Goal: Task Accomplishment & Management: Use online tool/utility

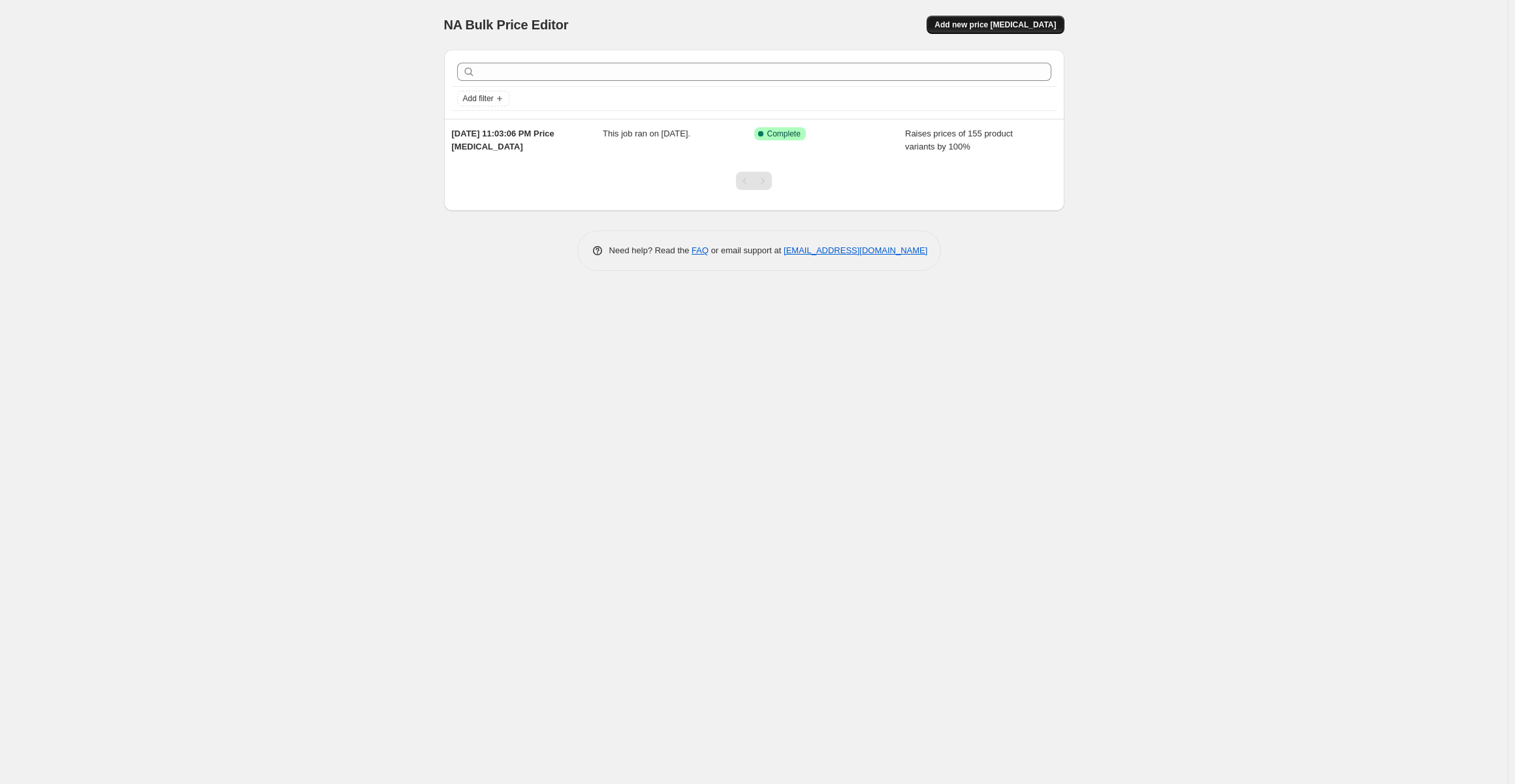
click at [999, 27] on span "Add new price [MEDICAL_DATA]" at bounding box center [995, 24] width 122 height 10
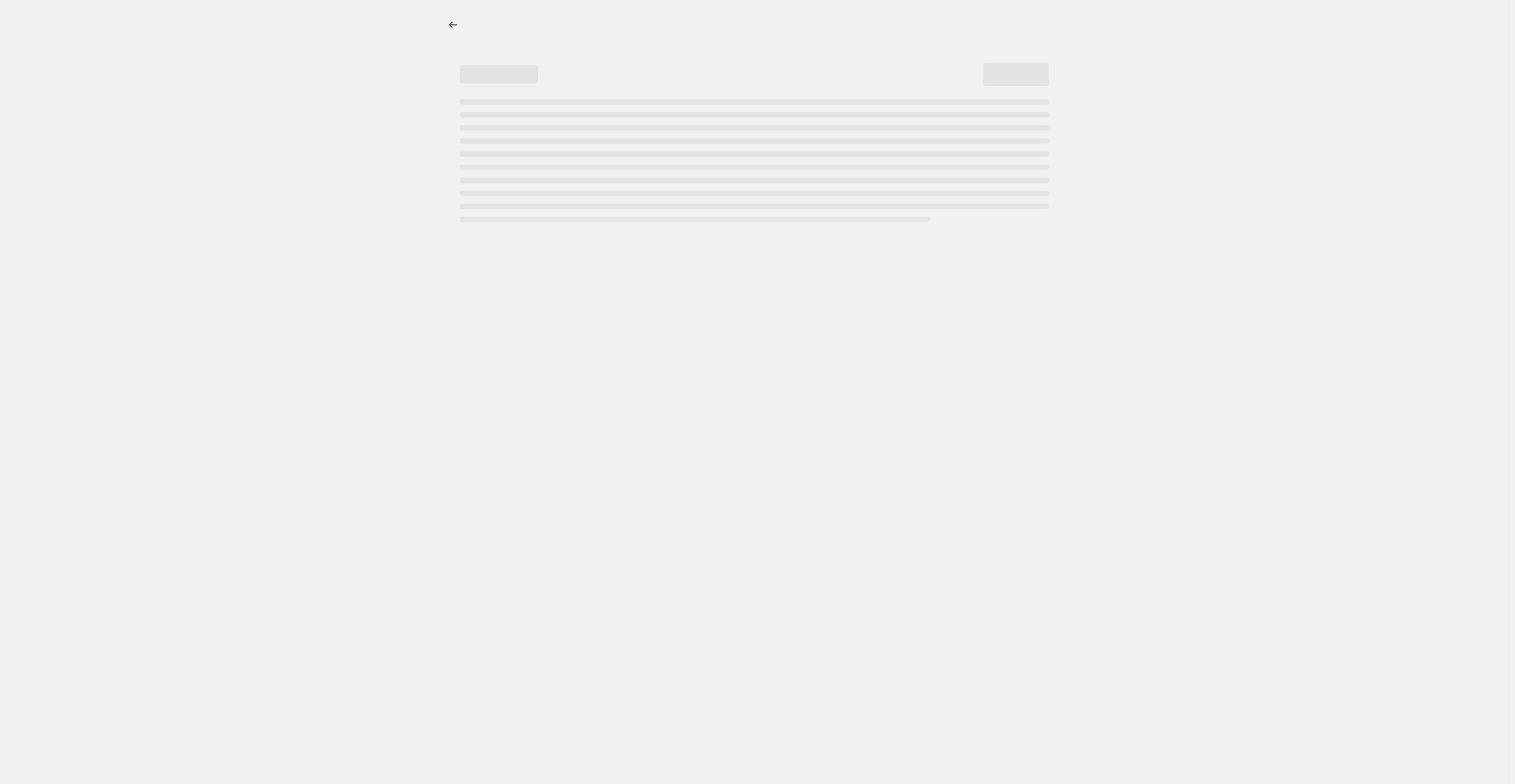
select select "percentage"
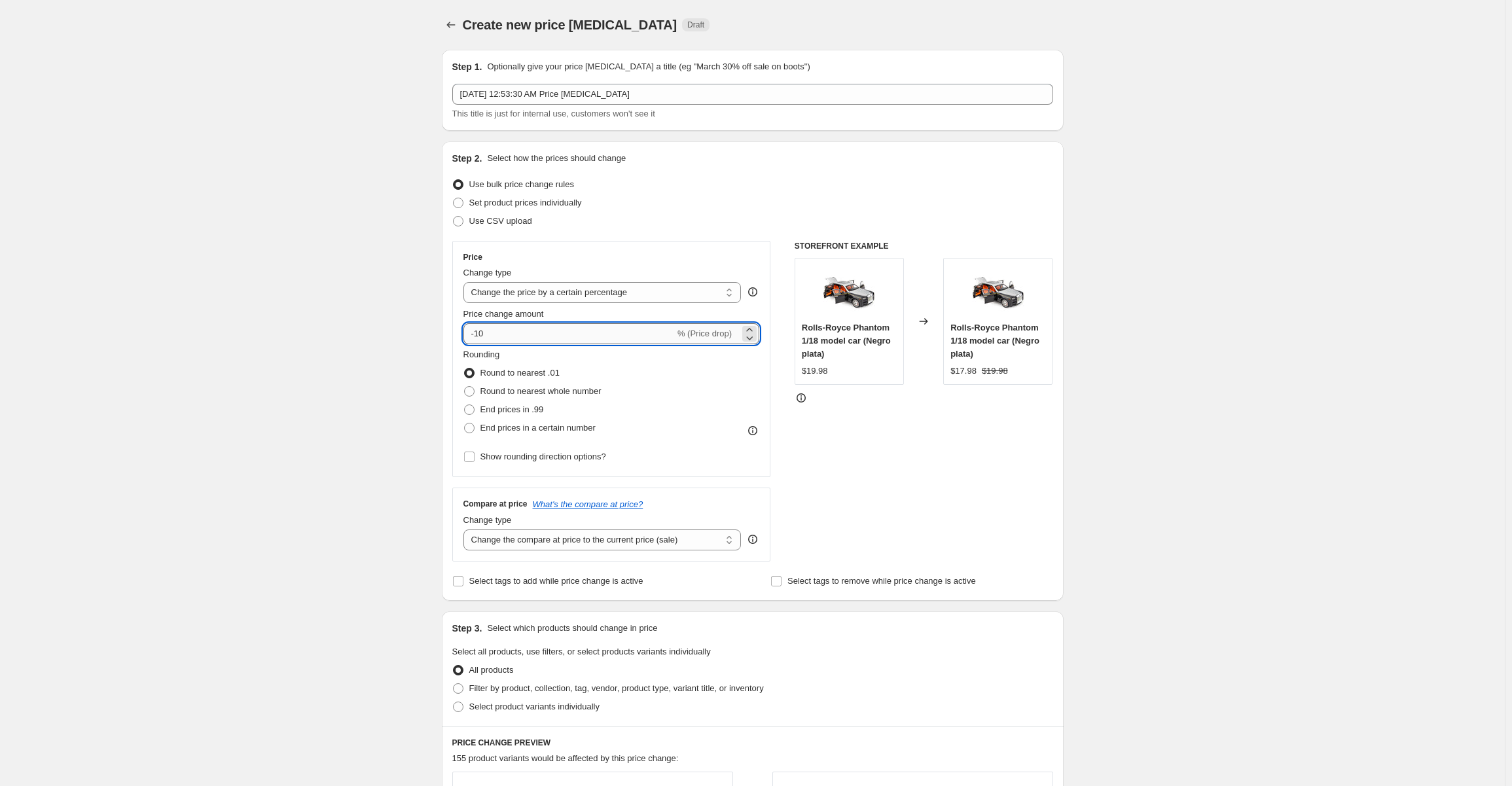
click at [494, 335] on input "-10" at bounding box center [569, 334] width 212 height 21
type input "-50"
click at [1122, 388] on div "Create new price [MEDICAL_DATA]. This page is ready Create new price [MEDICAL_D…" at bounding box center [752, 661] width 1505 height 1321
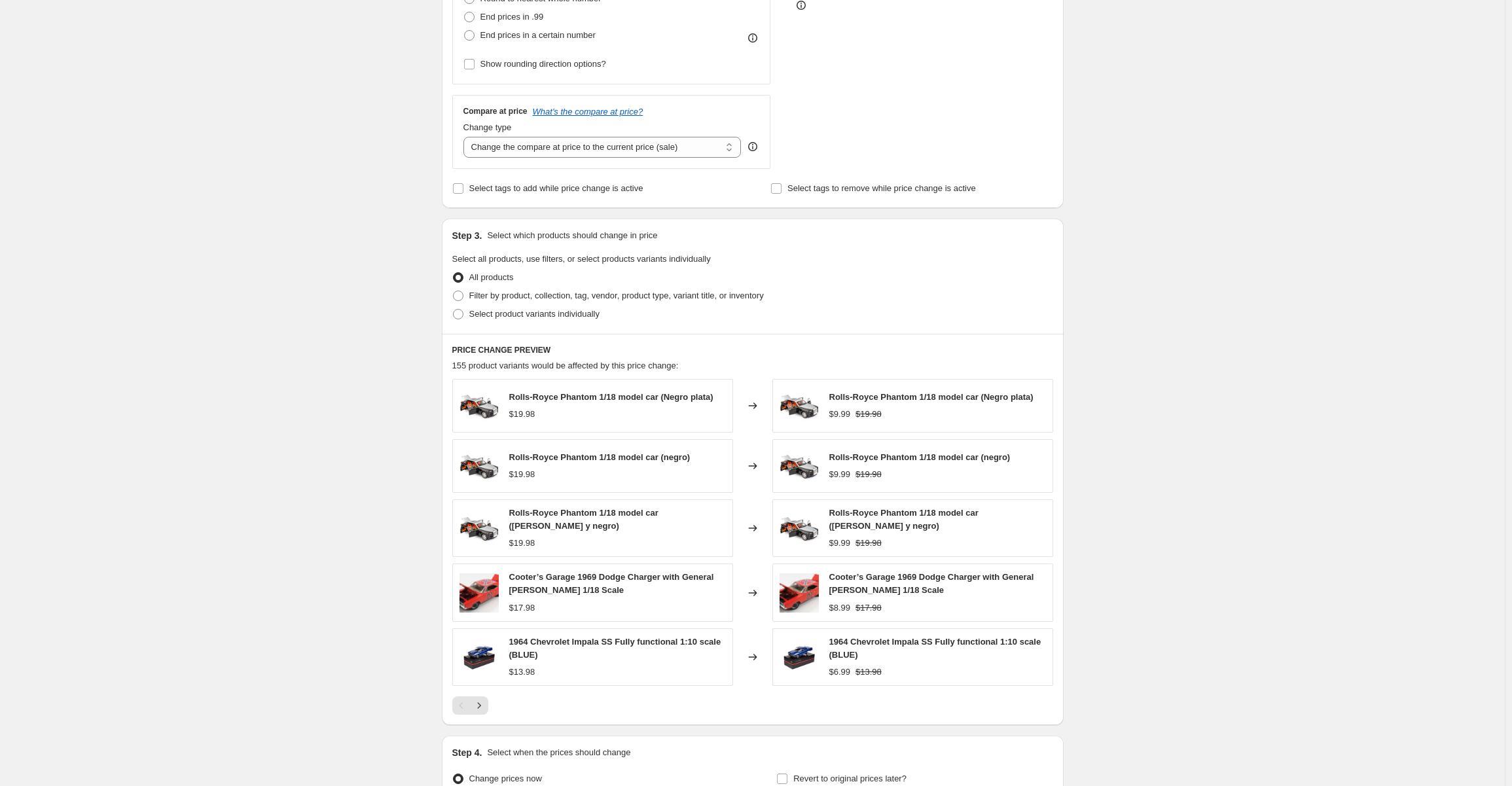
scroll to position [528, 0]
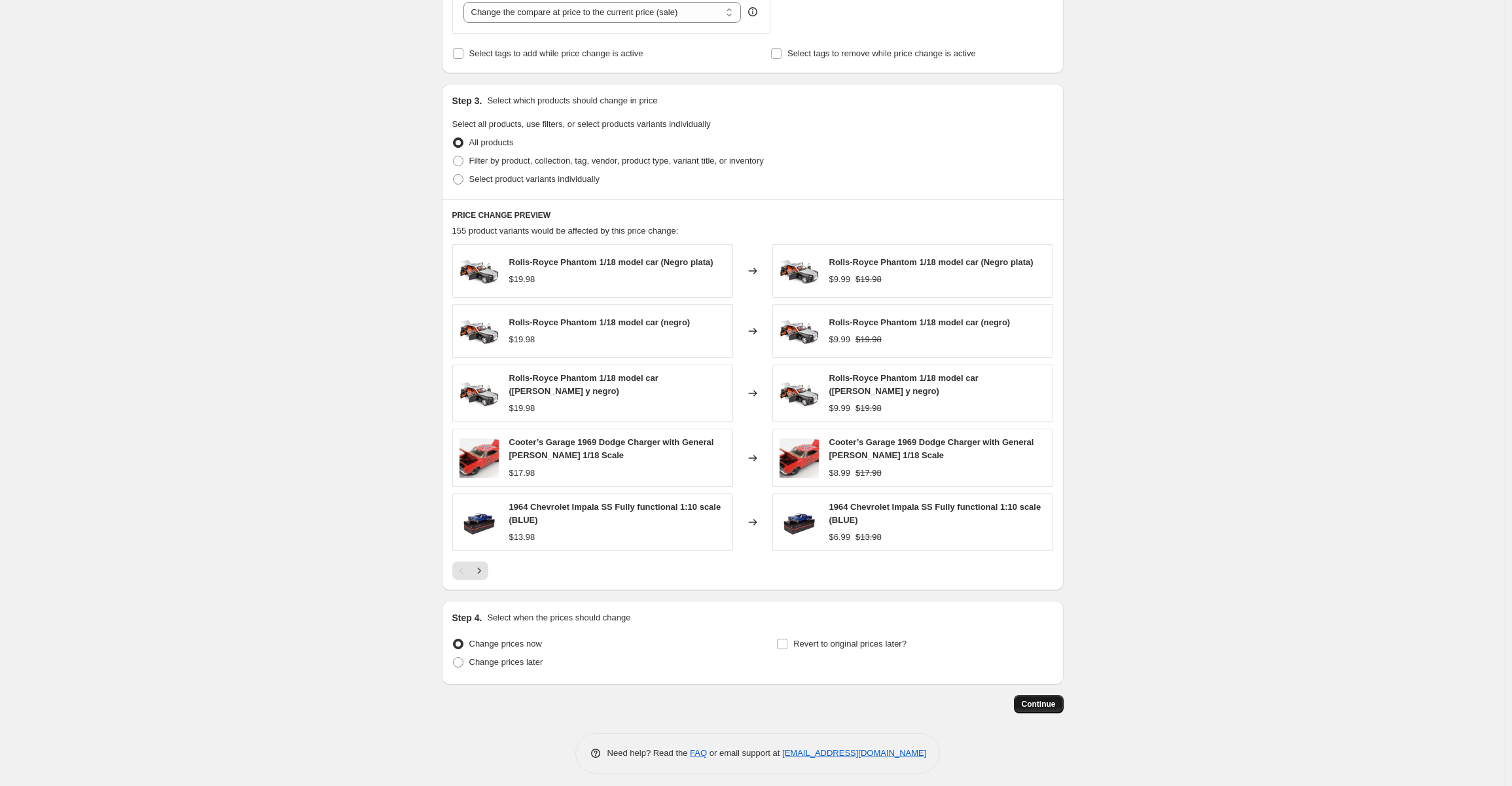
click at [1034, 699] on span "Continue" at bounding box center [1038, 704] width 34 height 10
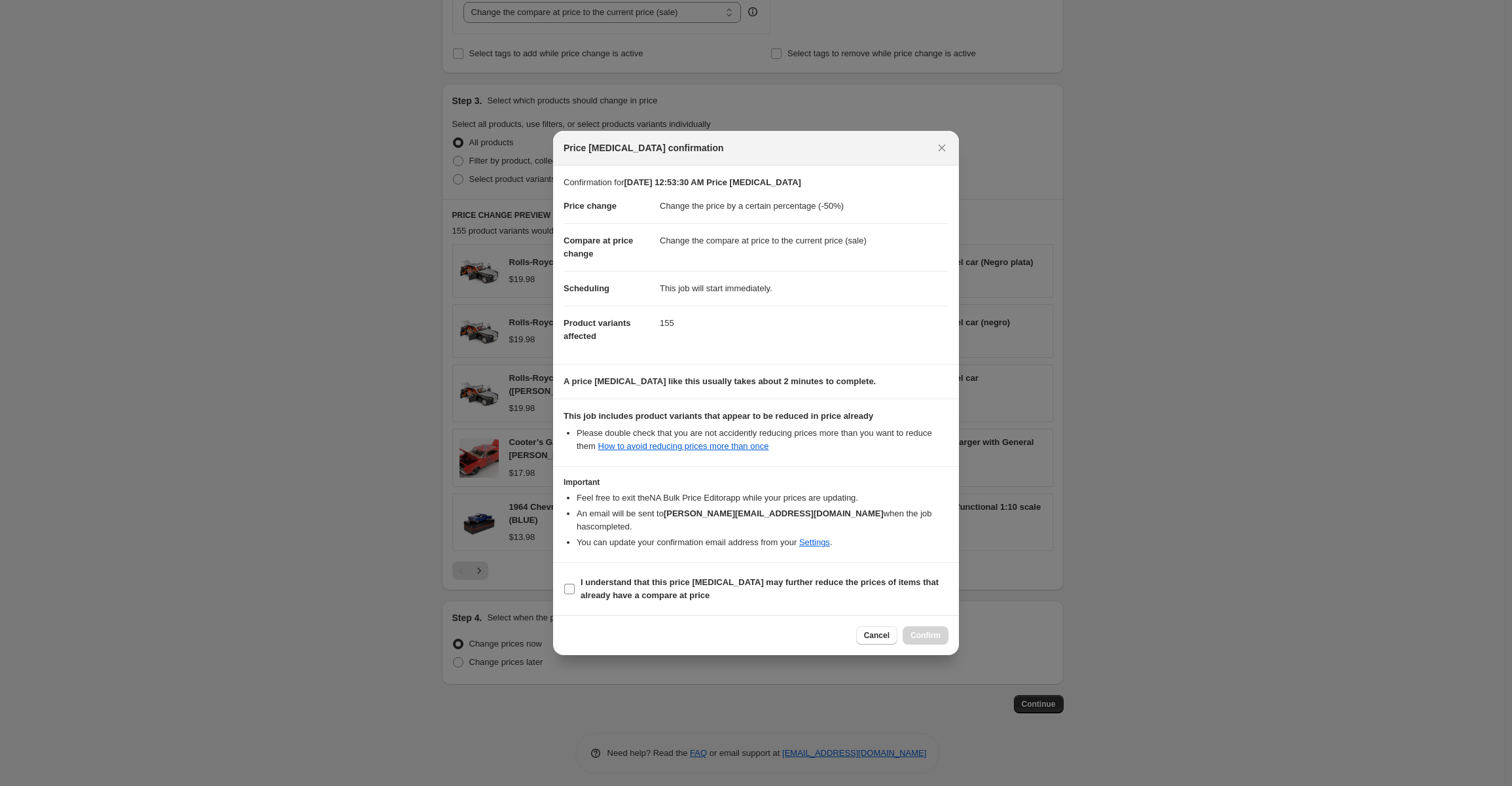
click at [573, 584] on input "I understand that this price [MEDICAL_DATA] may further reduce the prices of it…" at bounding box center [569, 589] width 10 height 10
checkbox input "true"
click at [931, 630] on span "Confirm" at bounding box center [926, 635] width 30 height 10
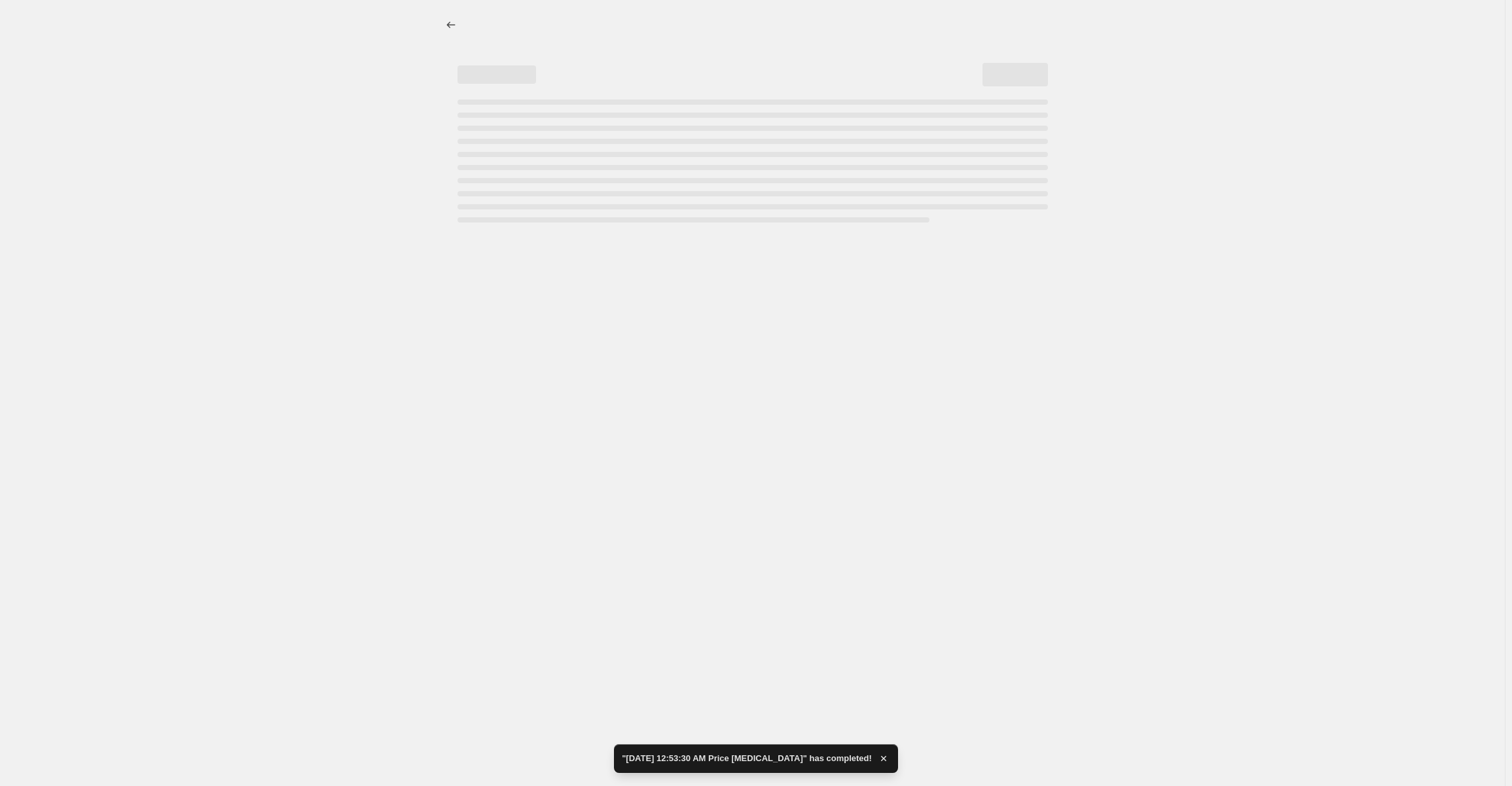
select select "percentage"
